Goal: Navigation & Orientation: Understand site structure

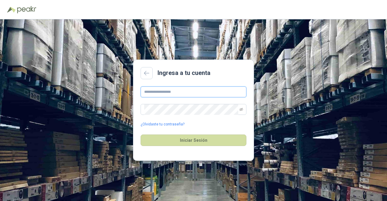
click at [174, 93] on input "text" at bounding box center [194, 92] width 106 height 11
type input "**********"
click at [141, 135] on button "Iniciar Sesión" at bounding box center [194, 140] width 106 height 11
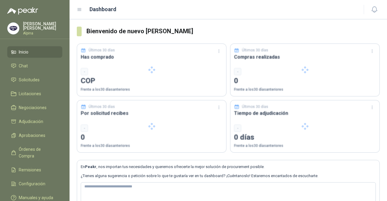
click at [173, 138] on div at bounding box center [151, 126] width 149 height 52
click at [26, 70] on link "Chat 4" at bounding box center [34, 65] width 55 height 11
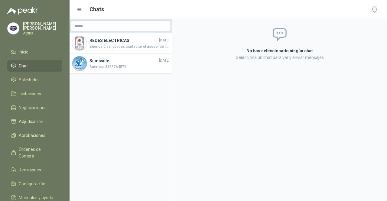
click at [116, 92] on aside "REDES ELECTRICAS [DATE] Buenos dias, puedes contactar el asesor de redes a la s…" at bounding box center [121, 110] width 103 height 182
click at [42, 180] on link "Configuración" at bounding box center [34, 183] width 55 height 11
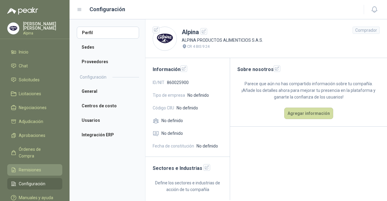
click at [38, 167] on span "Remisiones" at bounding box center [30, 170] width 22 height 7
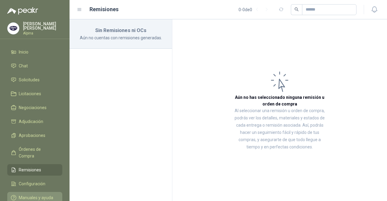
click at [34, 195] on span "Manuales y ayuda" at bounding box center [36, 198] width 34 height 7
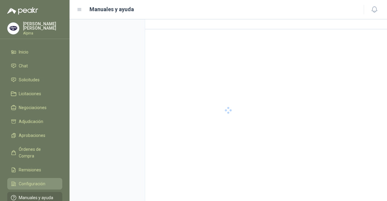
click at [38, 181] on span "Configuración" at bounding box center [32, 184] width 27 height 7
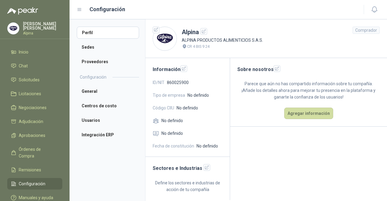
click at [109, 150] on aside "Perfil Sedes Proveedores Configuración General Centros de costo Usuarios Integr…" at bounding box center [108, 110] width 76 height 182
